Goal: Task Accomplishment & Management: Manage account settings

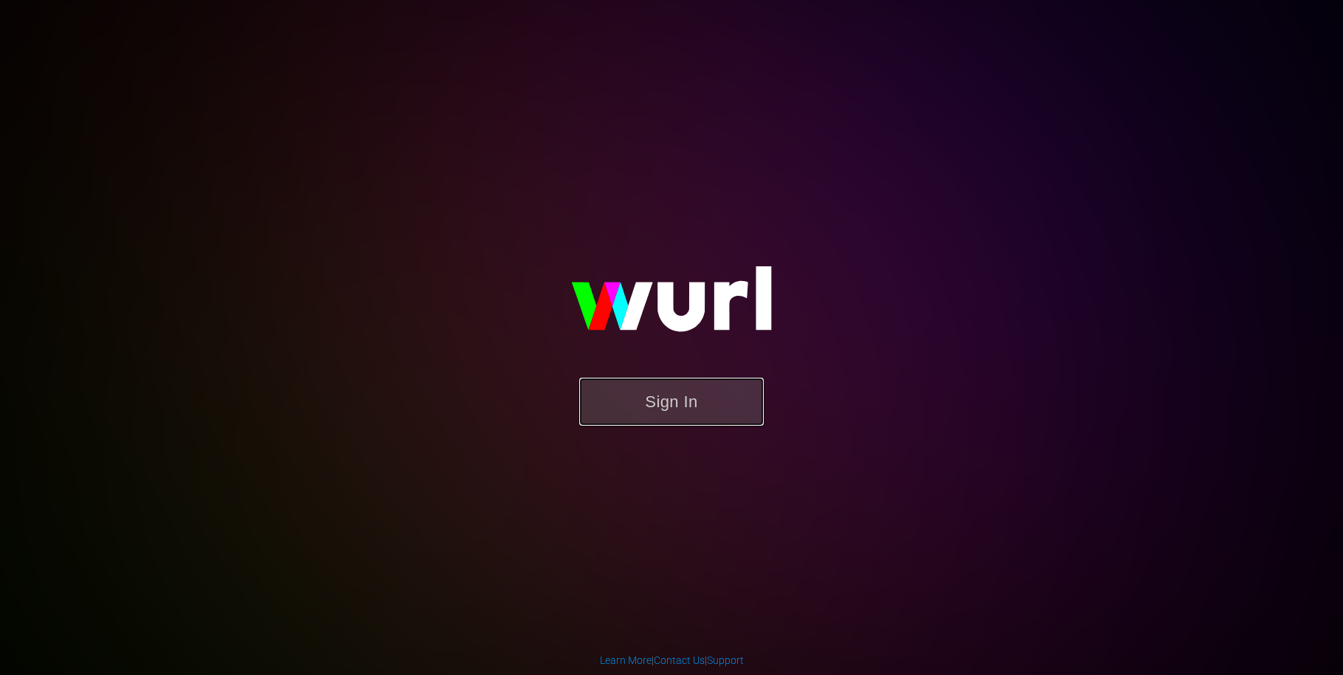
click at [651, 416] on button "Sign In" at bounding box center [671, 402] width 185 height 48
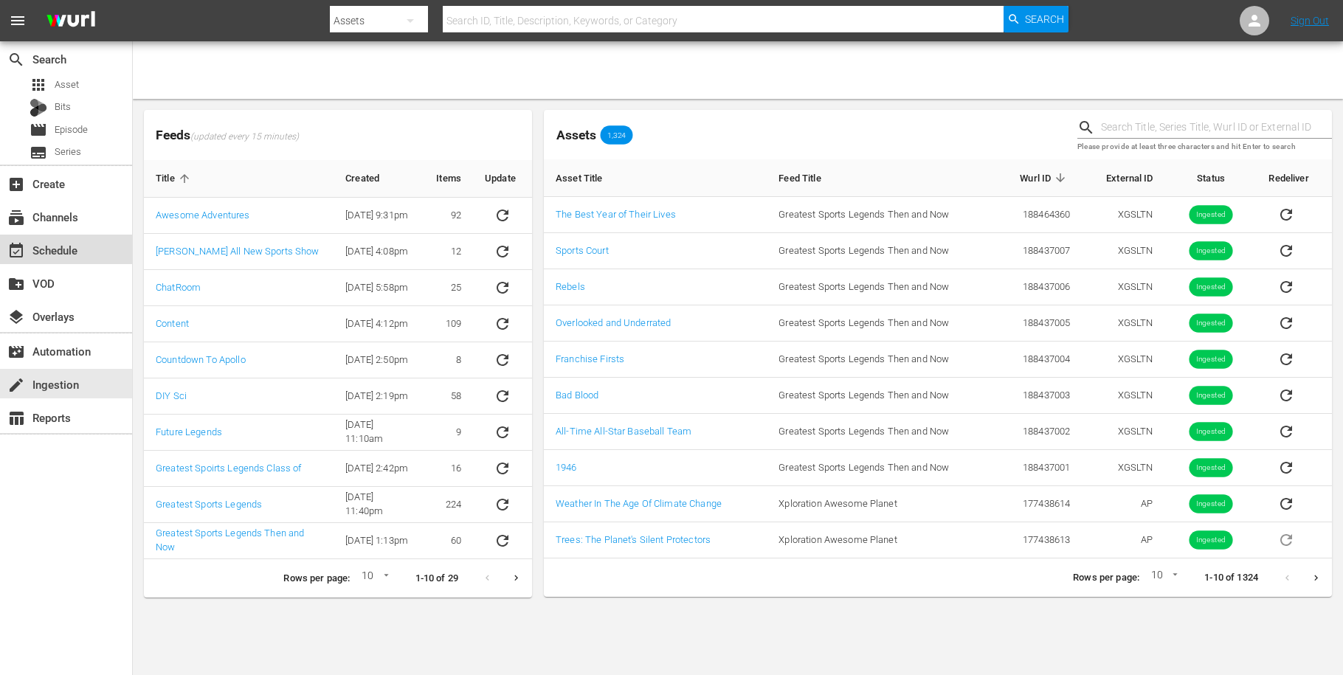
click at [48, 244] on div "event_available Schedule" at bounding box center [41, 247] width 83 height 13
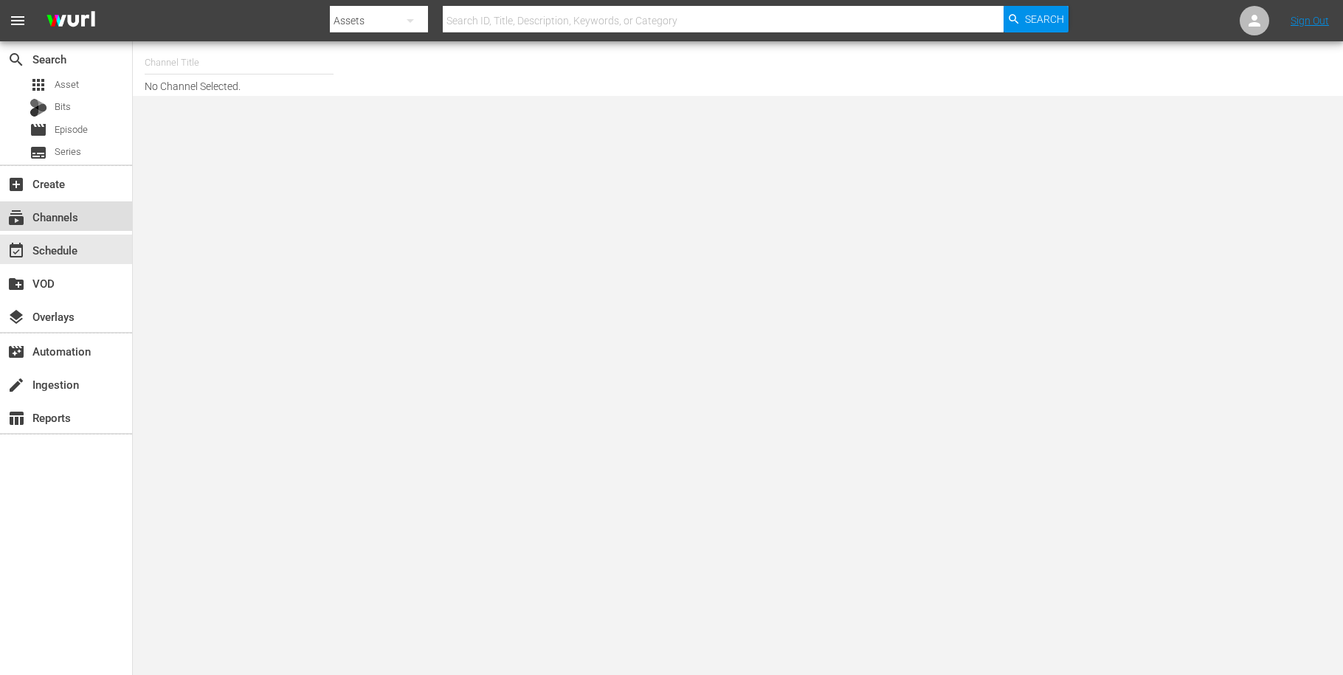
click at [61, 206] on div "subscriptions Channels" at bounding box center [66, 216] width 132 height 30
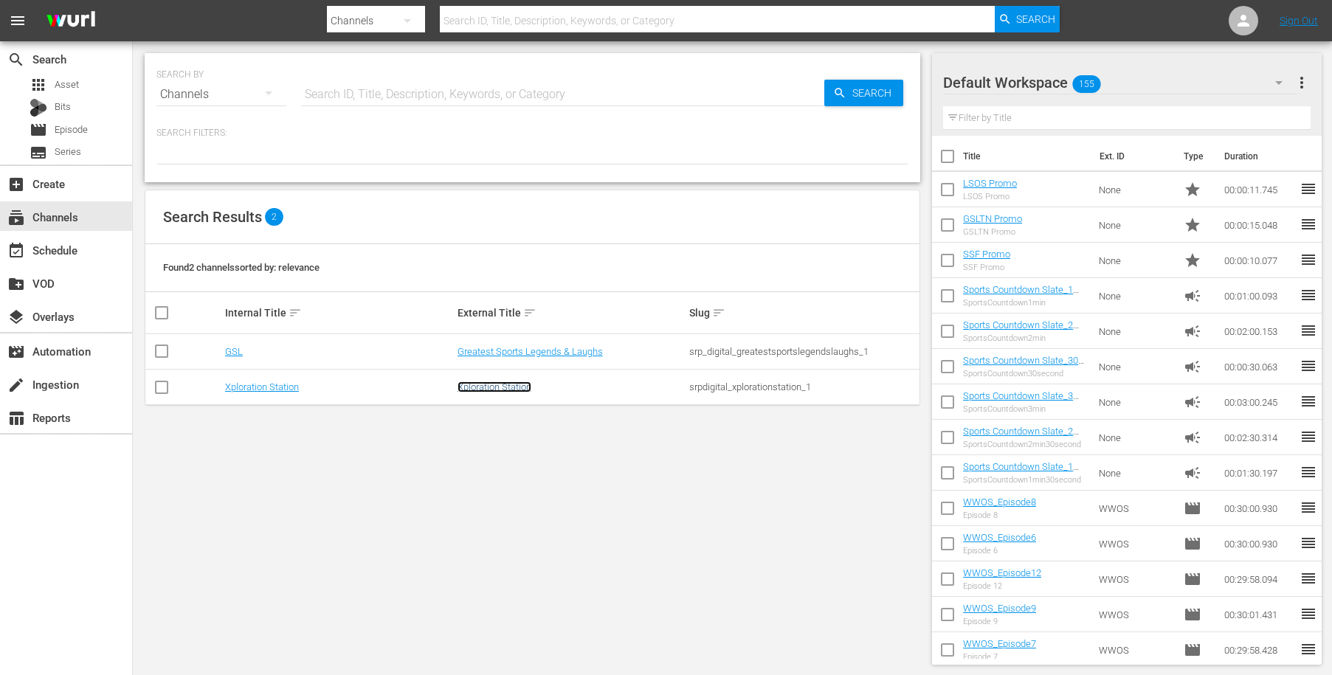
click at [497, 387] on link "Xploration Station" at bounding box center [495, 387] width 74 height 11
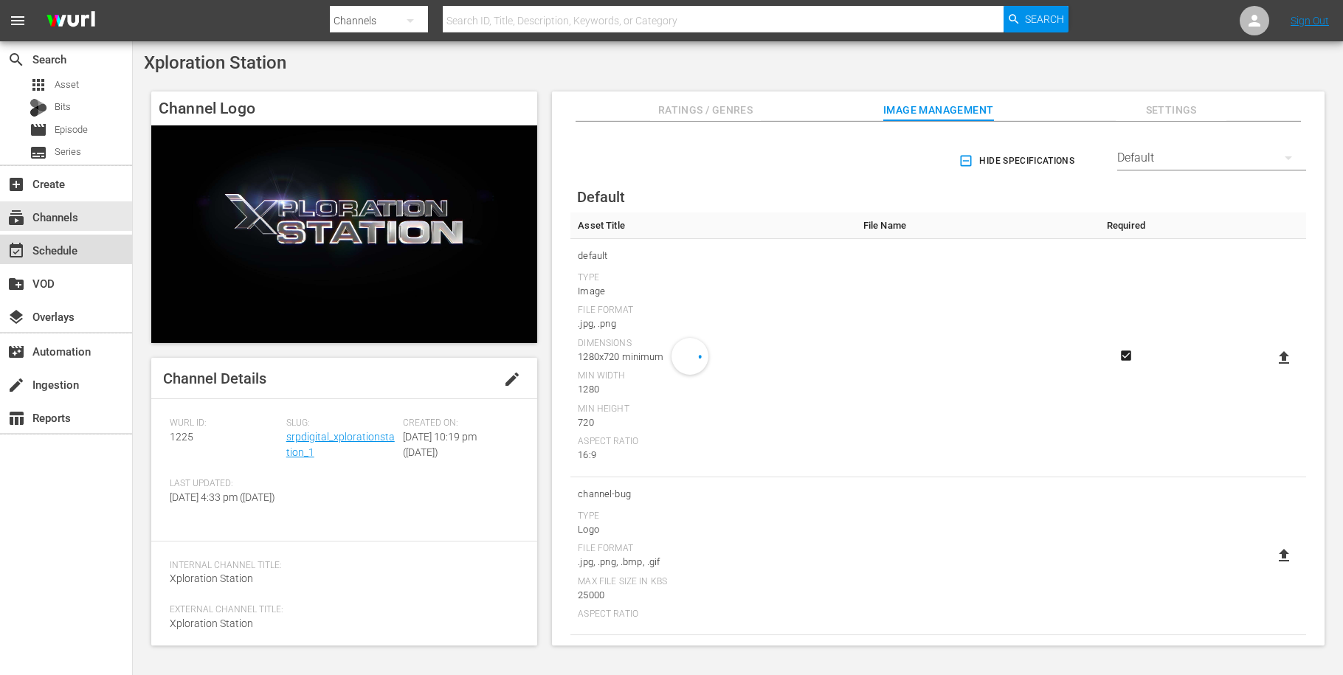
click at [62, 252] on div "event_available Schedule" at bounding box center [41, 247] width 83 height 13
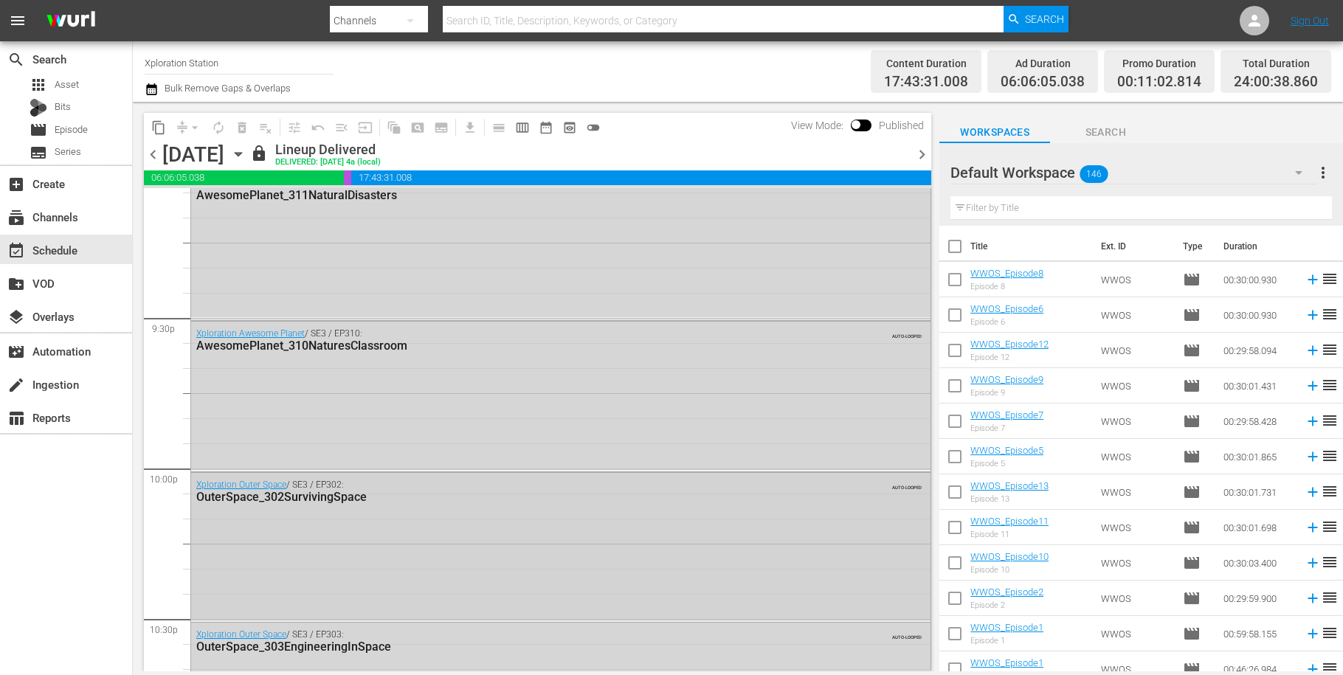
scroll to position [6245, 0]
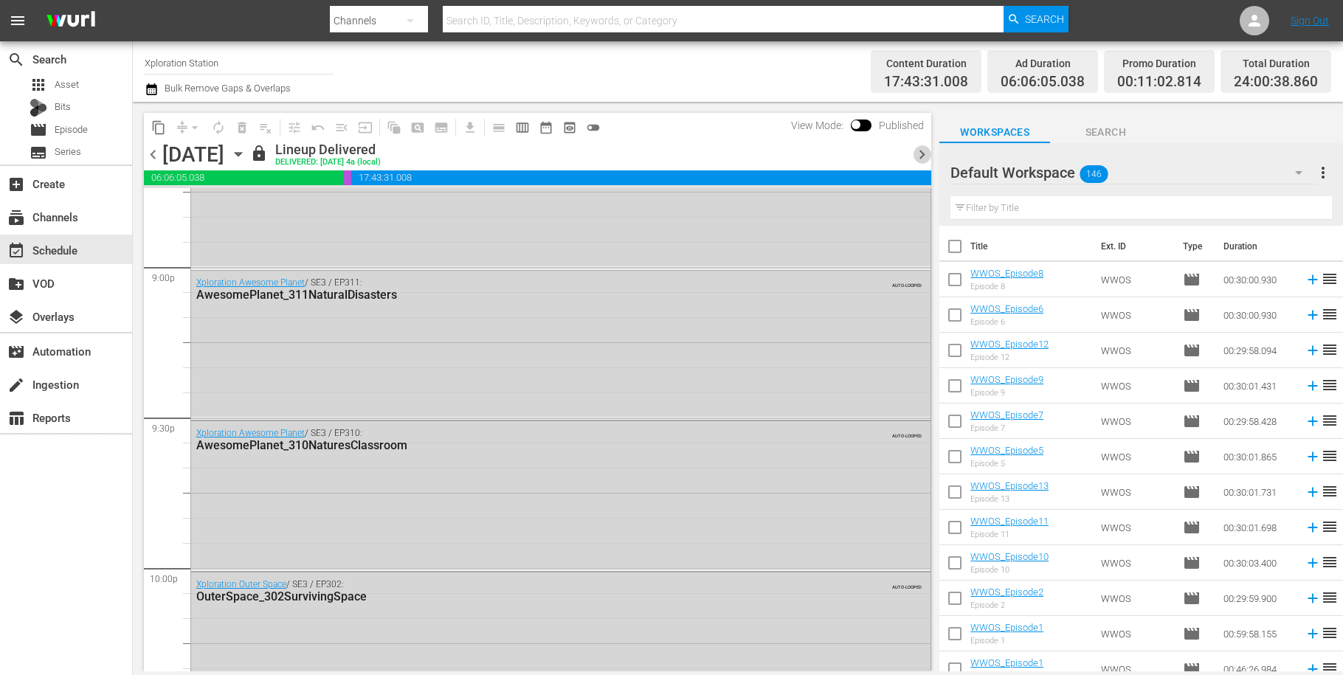
click at [919, 160] on span "chevron_right" at bounding box center [922, 154] width 18 height 18
